Goal: Use online tool/utility: Utilize a website feature to perform a specific function

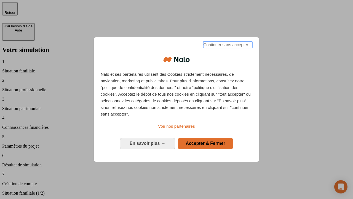
click at [227, 46] on span "Continuer sans accepter →" at bounding box center [227, 44] width 49 height 7
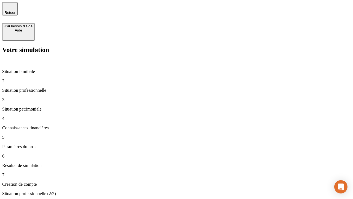
type input "70 000"
type input "1 000"
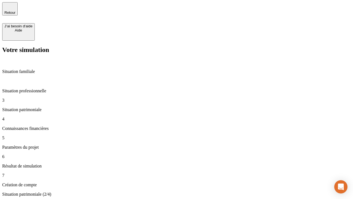
type input "800"
type input "6"
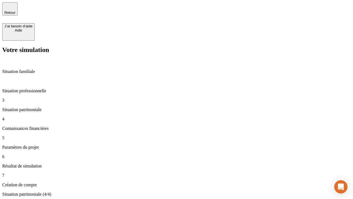
type input "400"
type input "3"
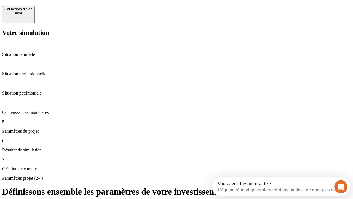
scroll to position [5, 0]
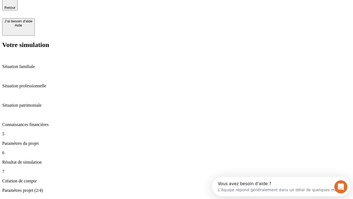
type input "35"
type input "500"
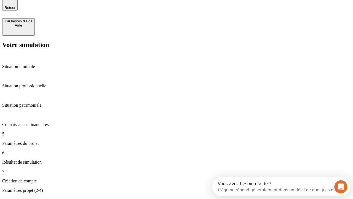
type input "640"
